Goal: Information Seeking & Learning: Learn about a topic

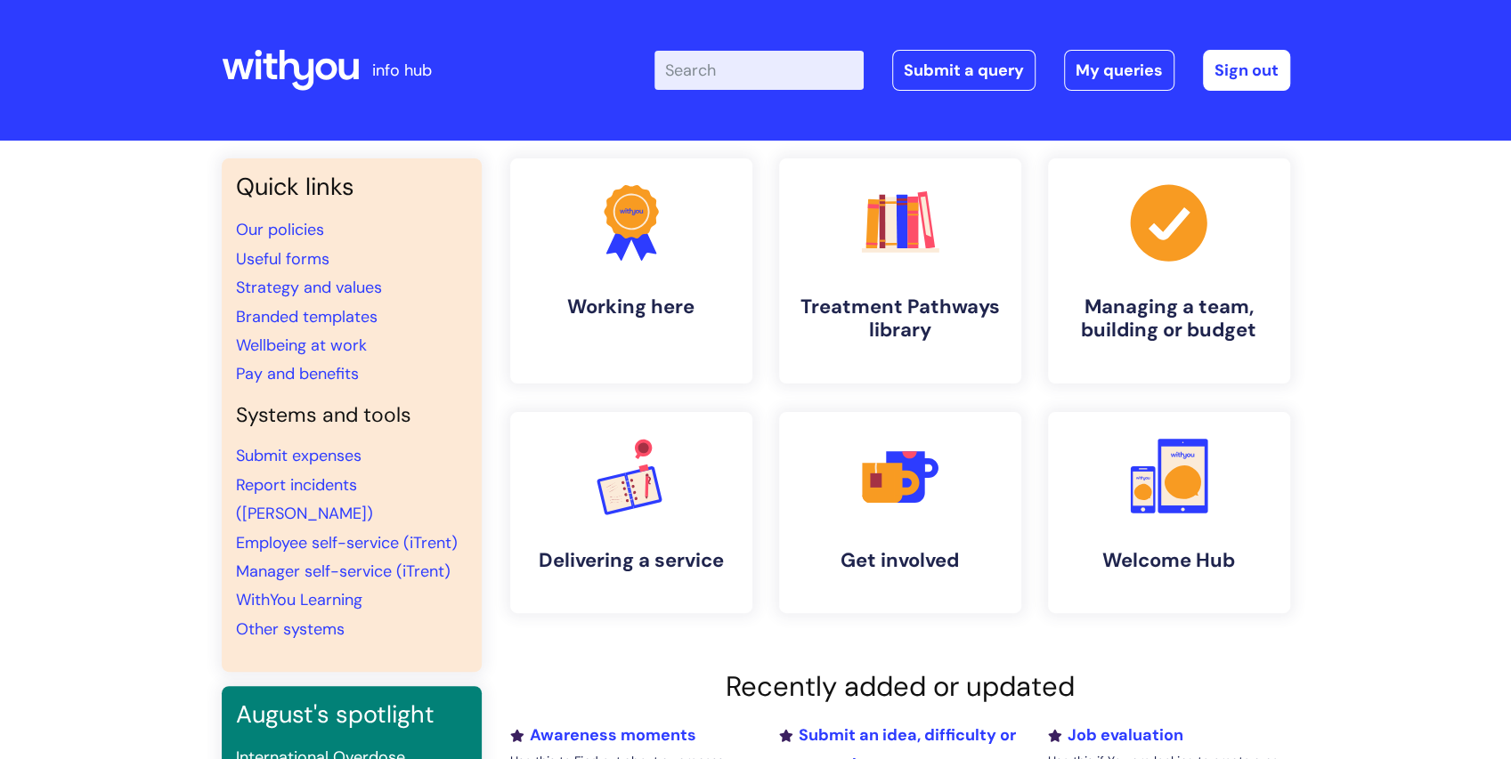
click at [779, 68] on input "Enter your search term here..." at bounding box center [758, 70] width 209 height 39
type input "loan"
click button "Search" at bounding box center [0, 0] width 0 height 0
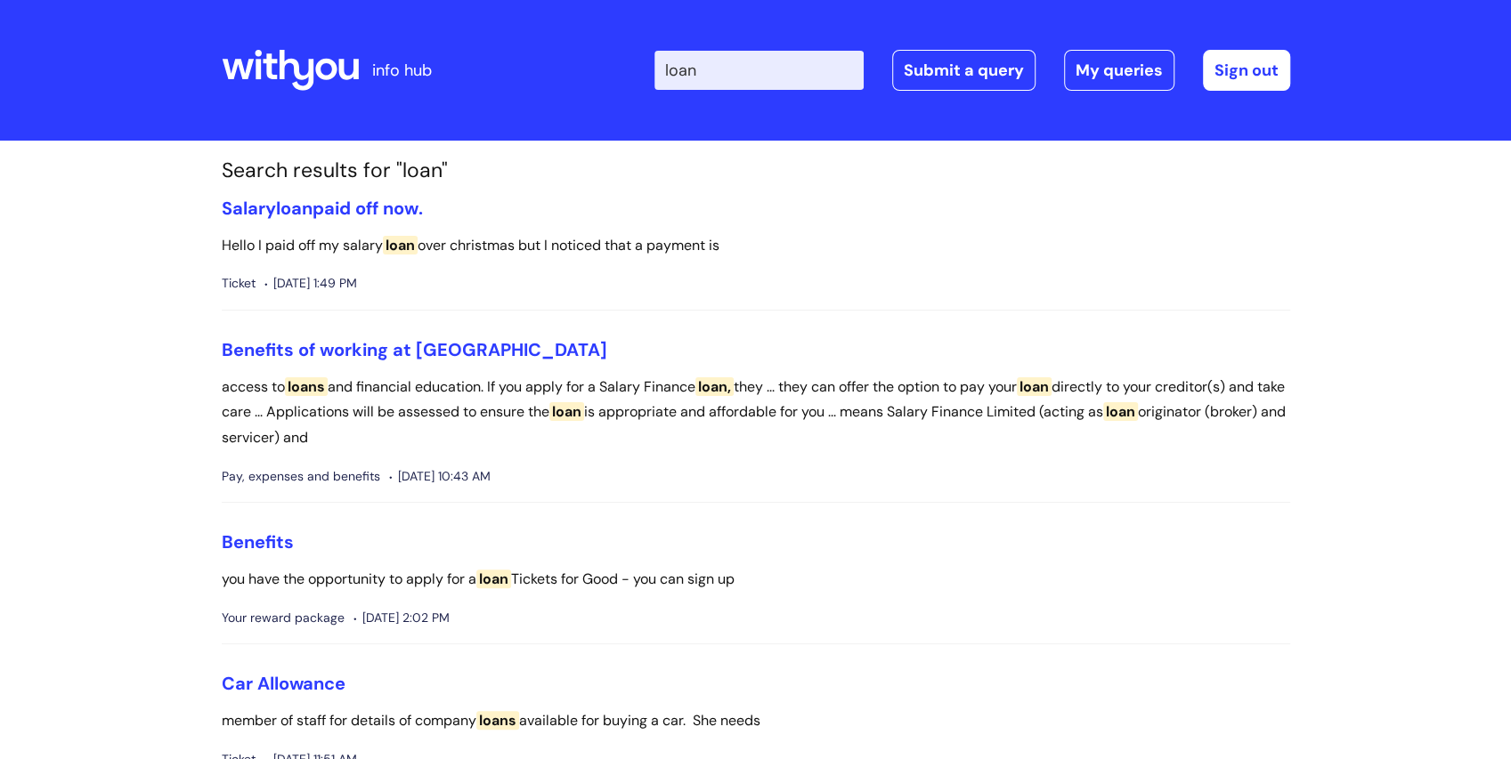
click at [819, 524] on ul "Salary loan paid off now. Hello I paid off my salary loan over christmas but I …" at bounding box center [756, 634] width 1068 height 873
click at [367, 344] on link "Benefits of working at [GEOGRAPHIC_DATA]" at bounding box center [415, 349] width 386 height 23
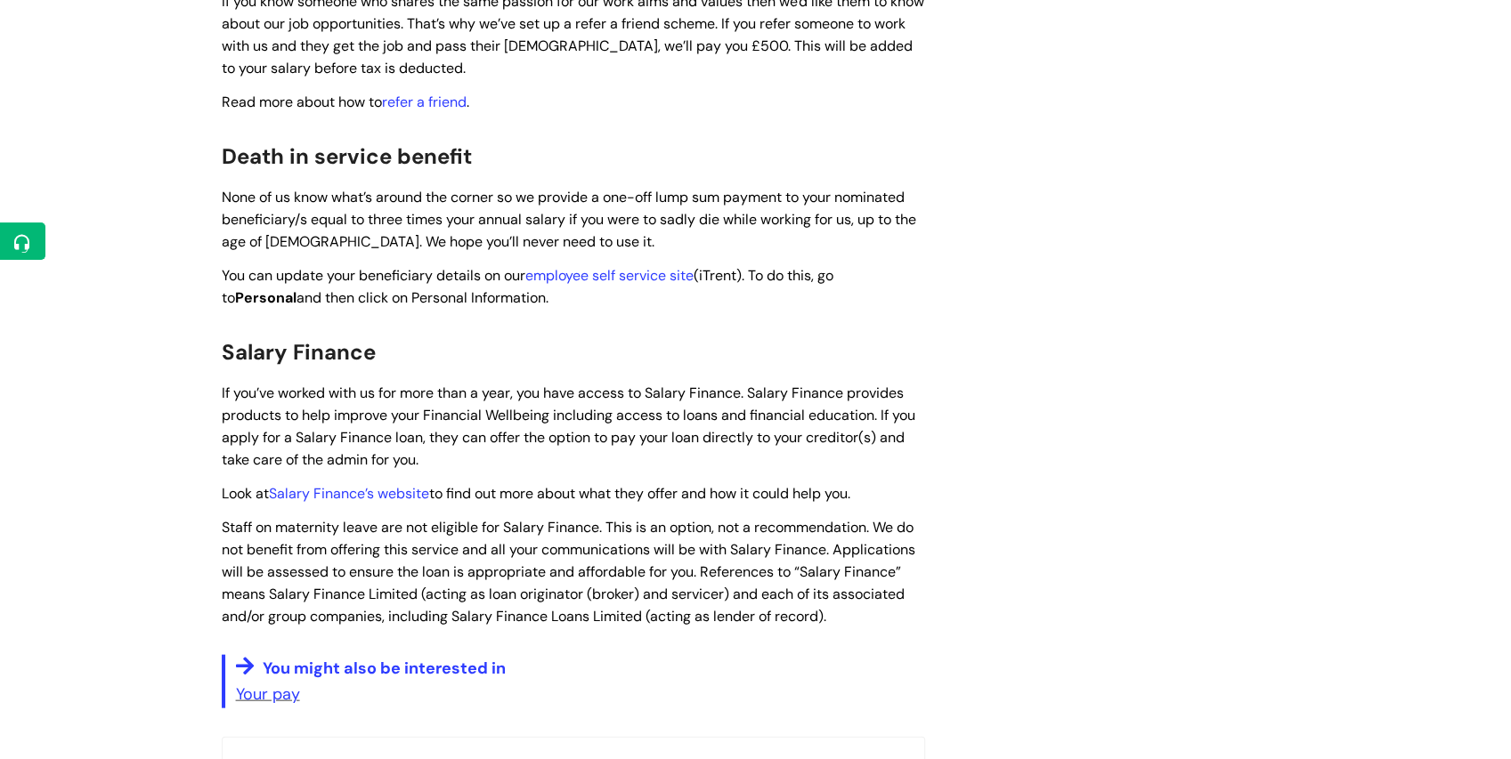
scroll to position [2433, 0]
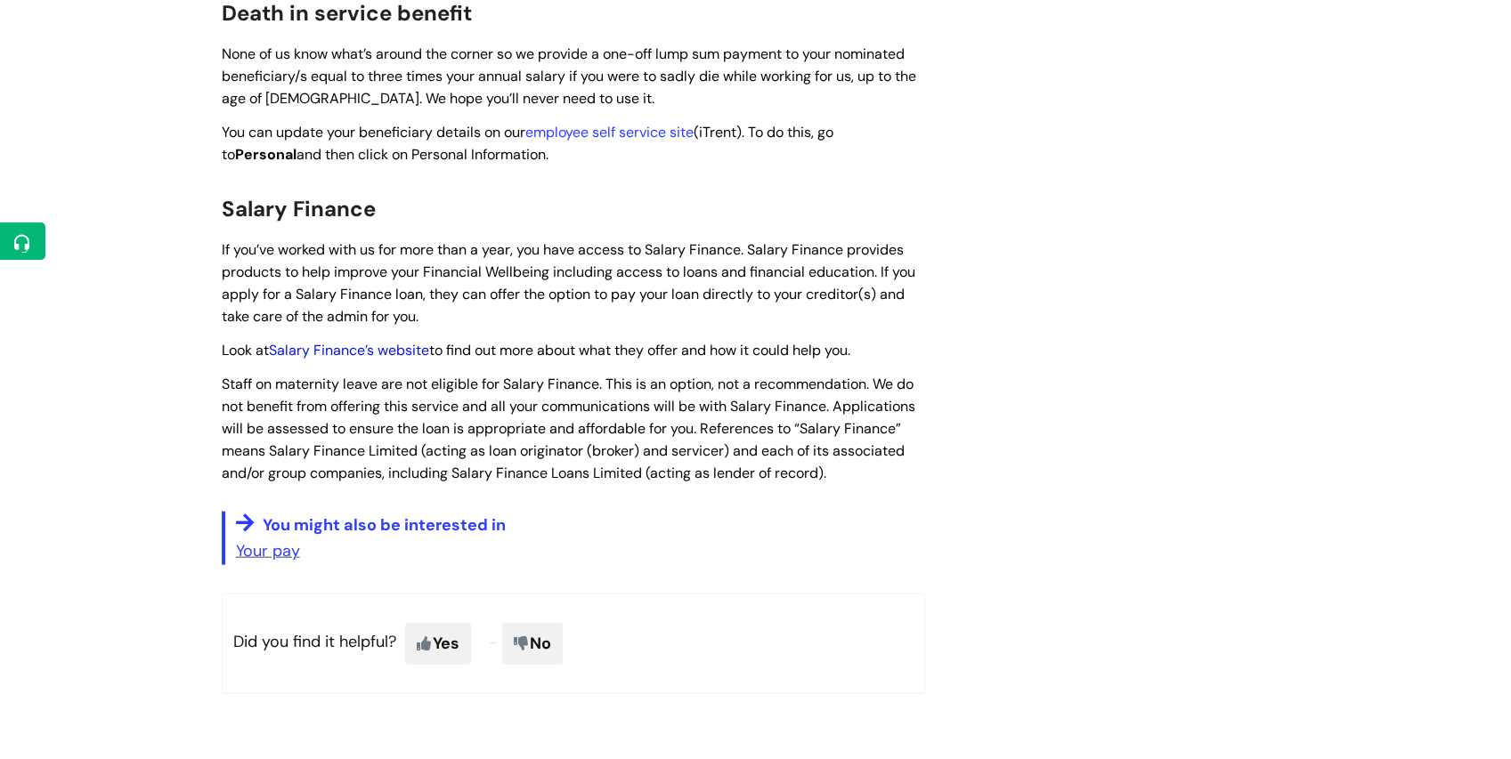
click at [410, 341] on link "Salary Finance’s website" at bounding box center [349, 350] width 160 height 19
